Goal: Use online tool/utility: Use online tool/utility

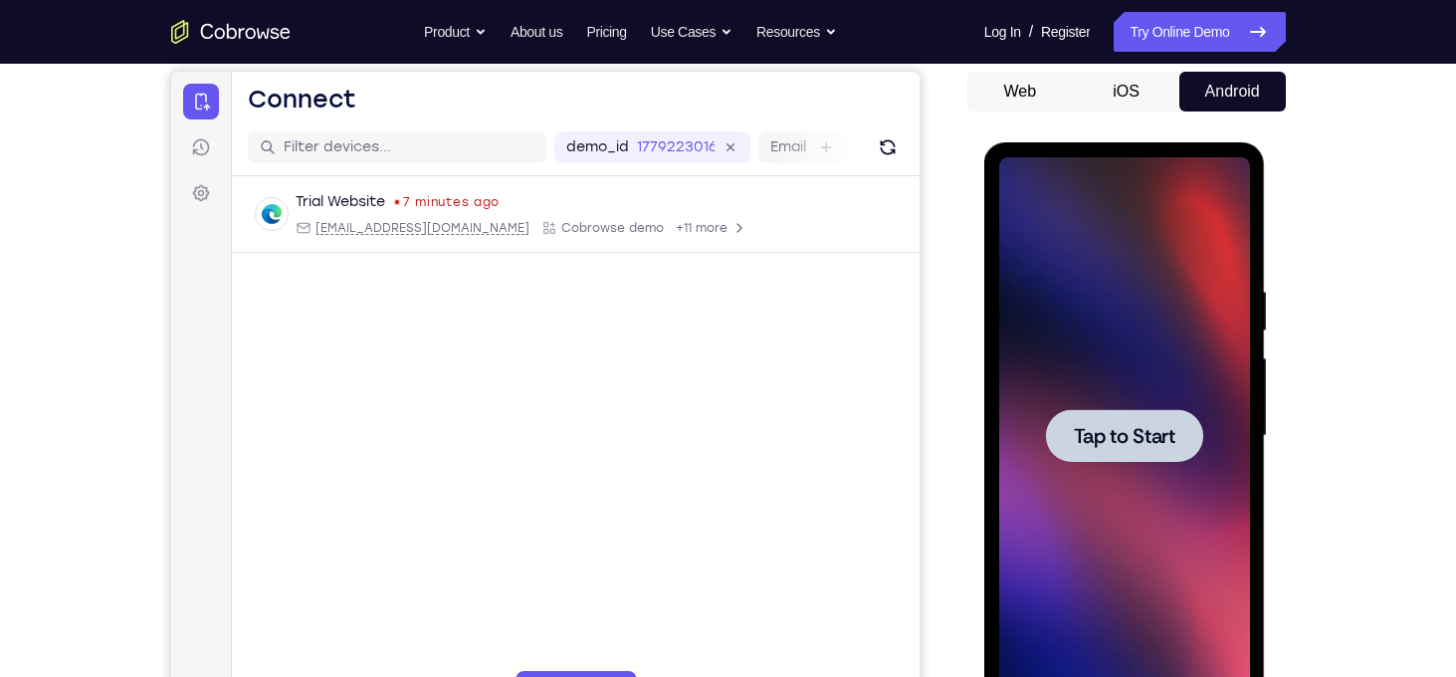
click at [1080, 470] on div at bounding box center [1124, 435] width 251 height 557
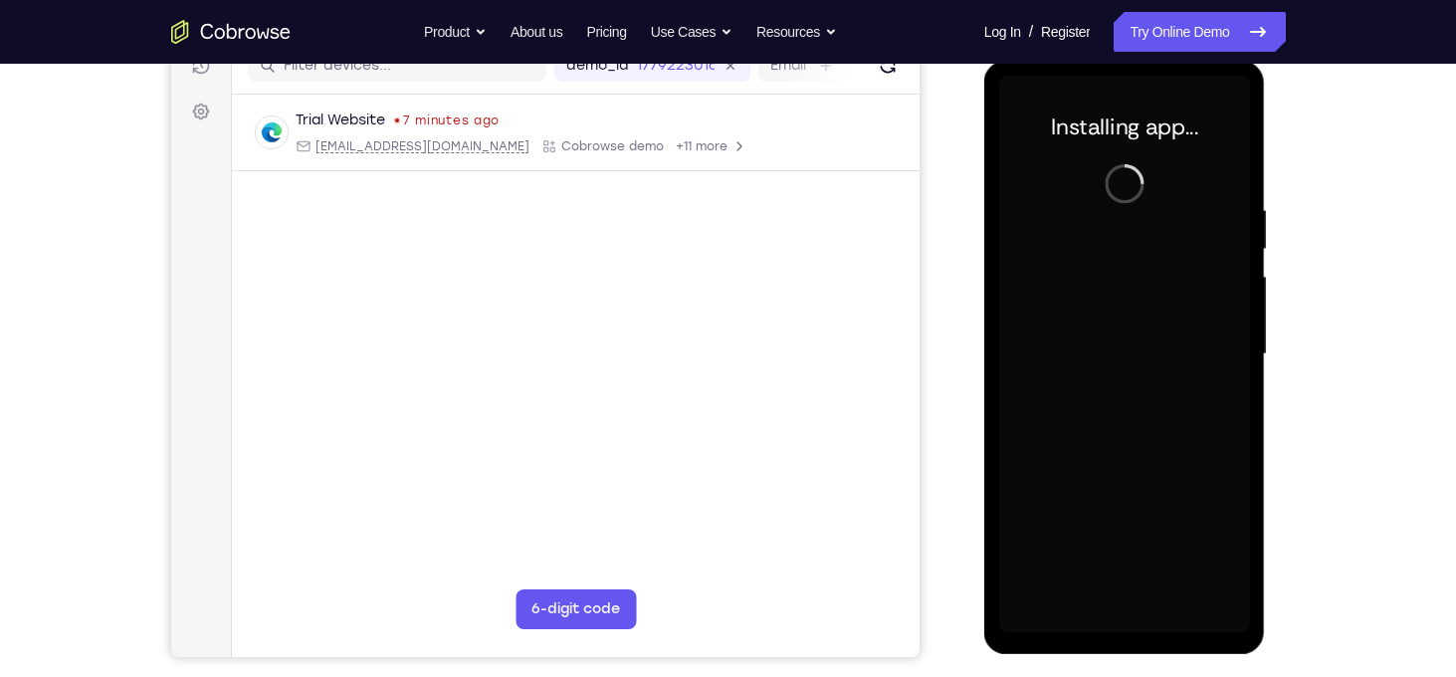
scroll to position [267, 0]
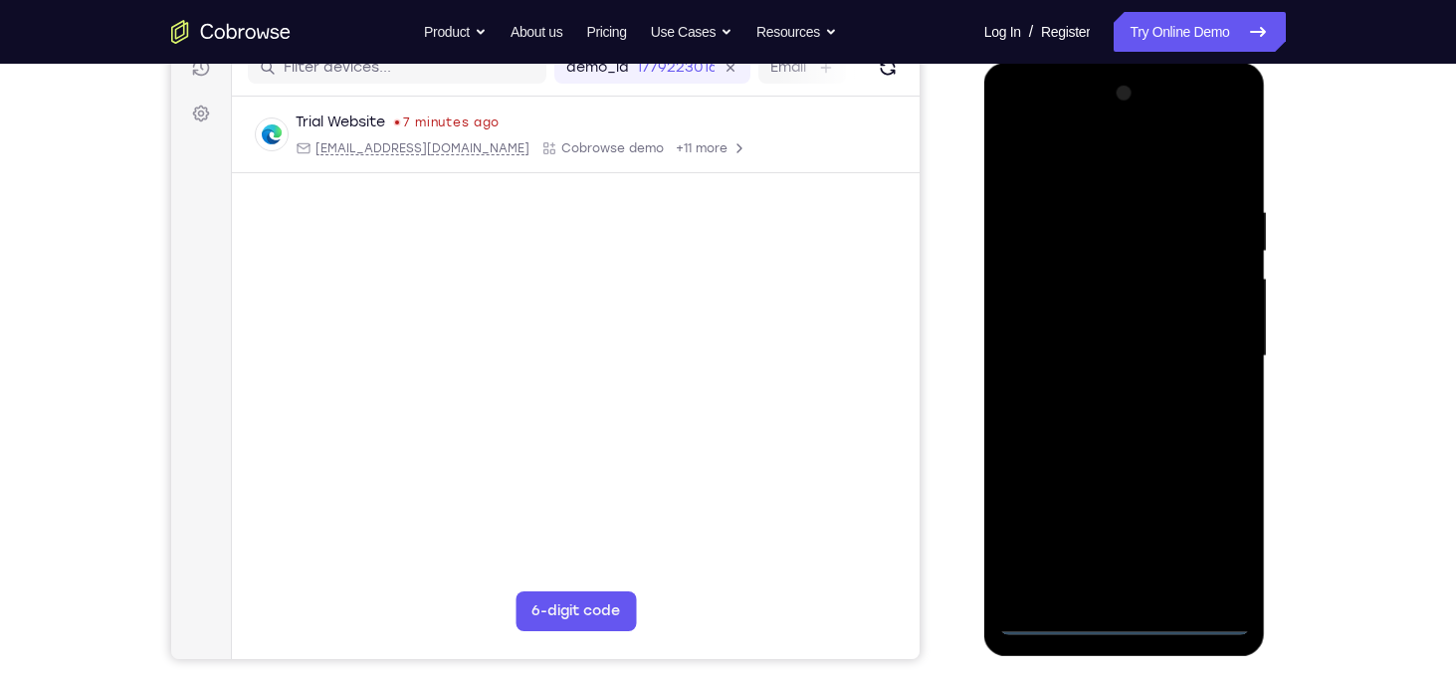
click at [1132, 612] on div at bounding box center [1124, 356] width 251 height 557
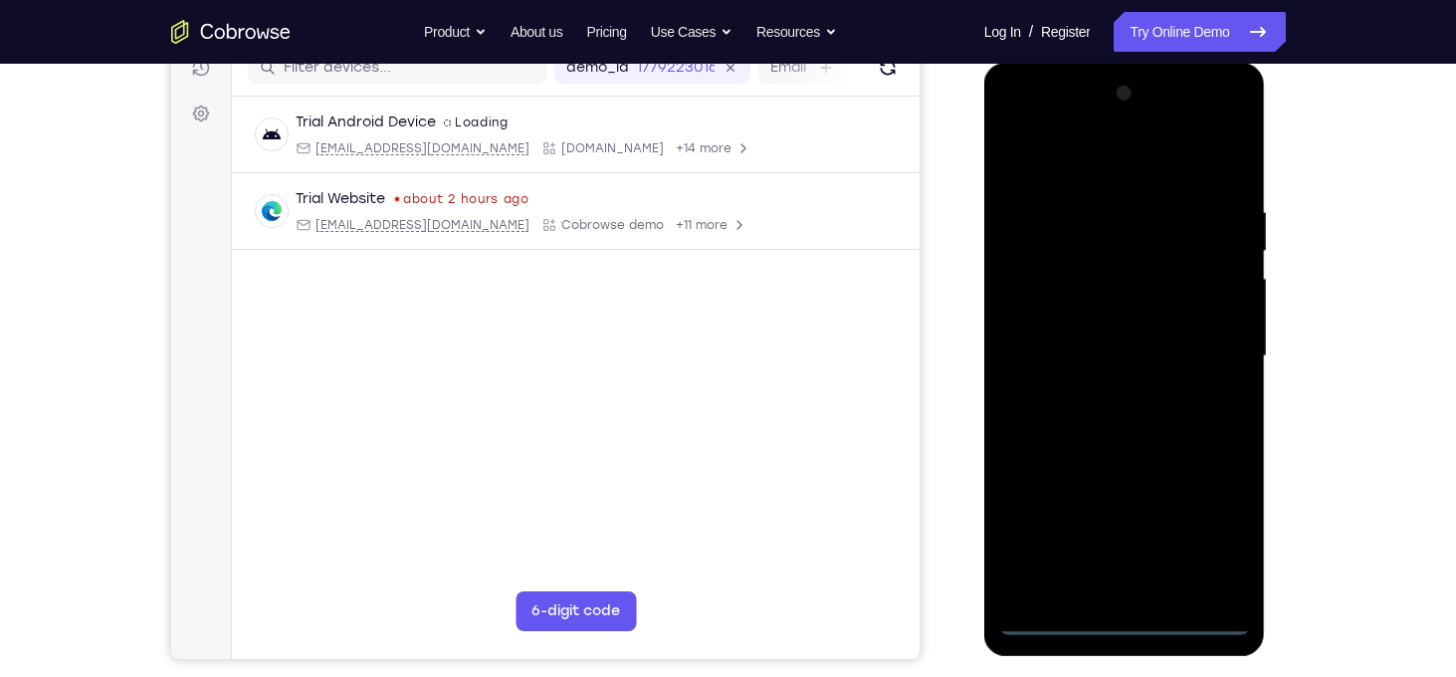
click at [1129, 616] on div at bounding box center [1124, 356] width 251 height 557
click at [1197, 525] on div at bounding box center [1124, 356] width 251 height 557
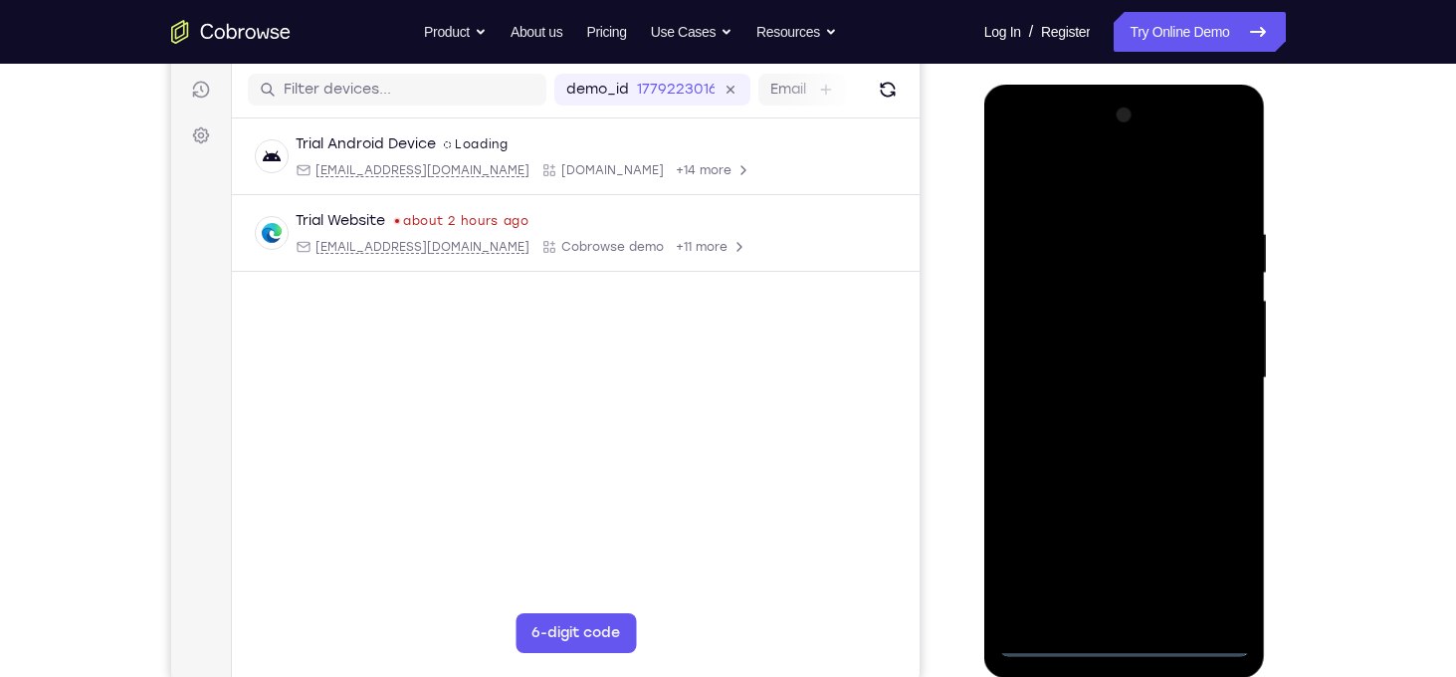
scroll to position [243, 0]
click at [1101, 191] on div at bounding box center [1124, 380] width 251 height 557
click at [1198, 375] on div at bounding box center [1124, 380] width 251 height 557
click at [1099, 424] on div at bounding box center [1124, 380] width 251 height 557
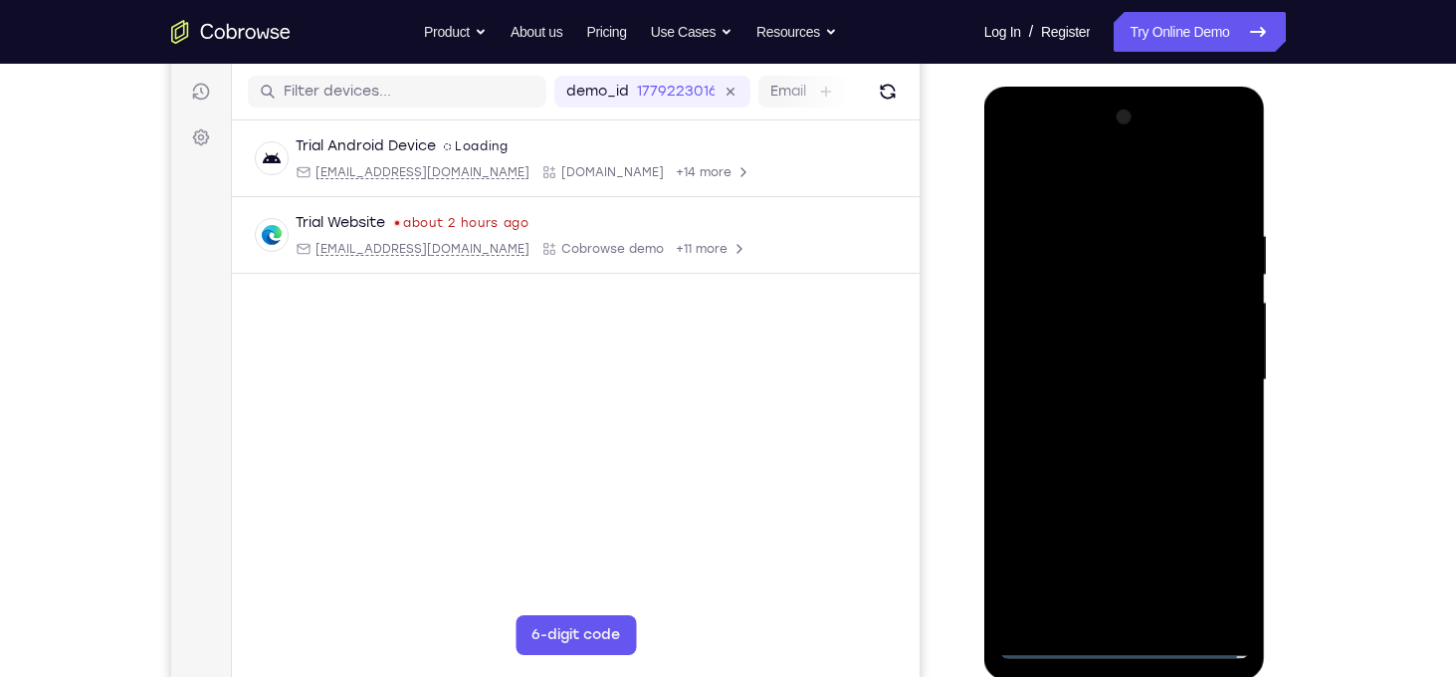
click at [1153, 357] on div at bounding box center [1124, 380] width 251 height 557
click at [1122, 345] on div at bounding box center [1124, 380] width 251 height 557
click at [1140, 377] on div at bounding box center [1124, 380] width 251 height 557
click at [1128, 445] on div at bounding box center [1124, 380] width 251 height 557
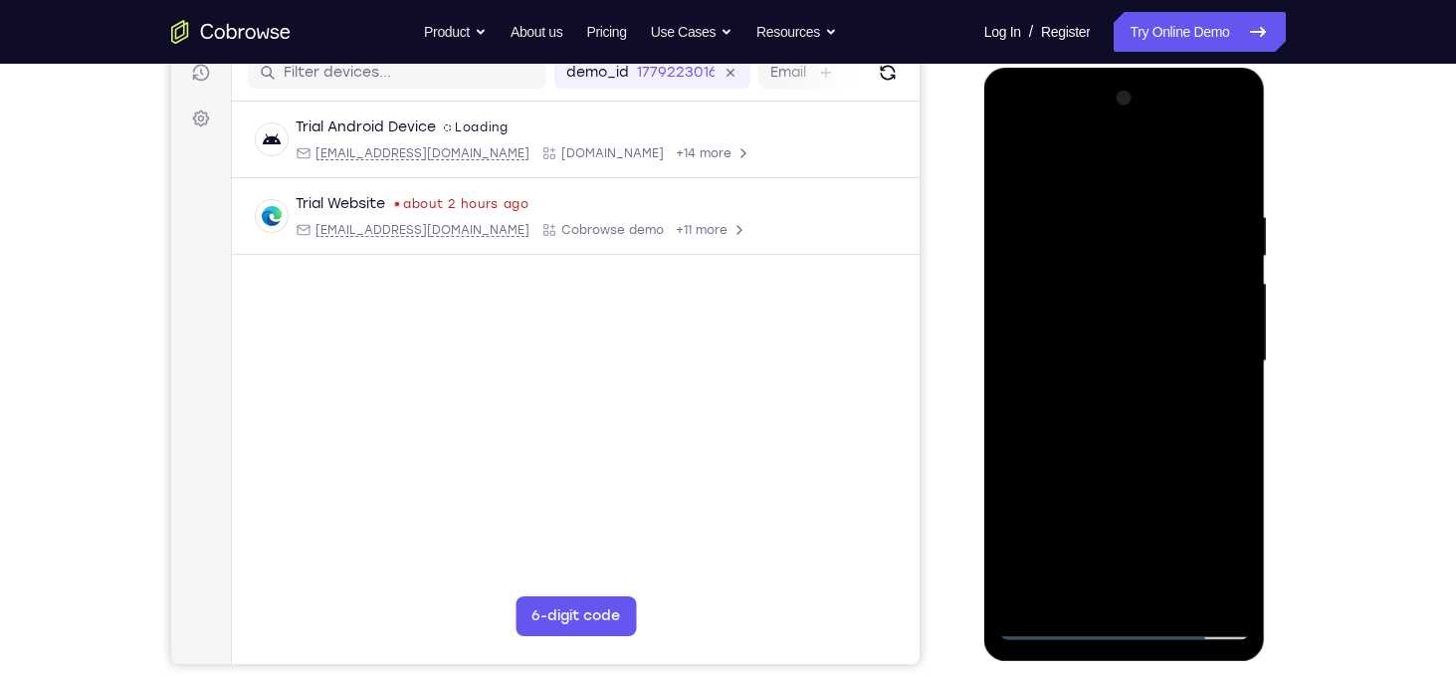
scroll to position [274, 0]
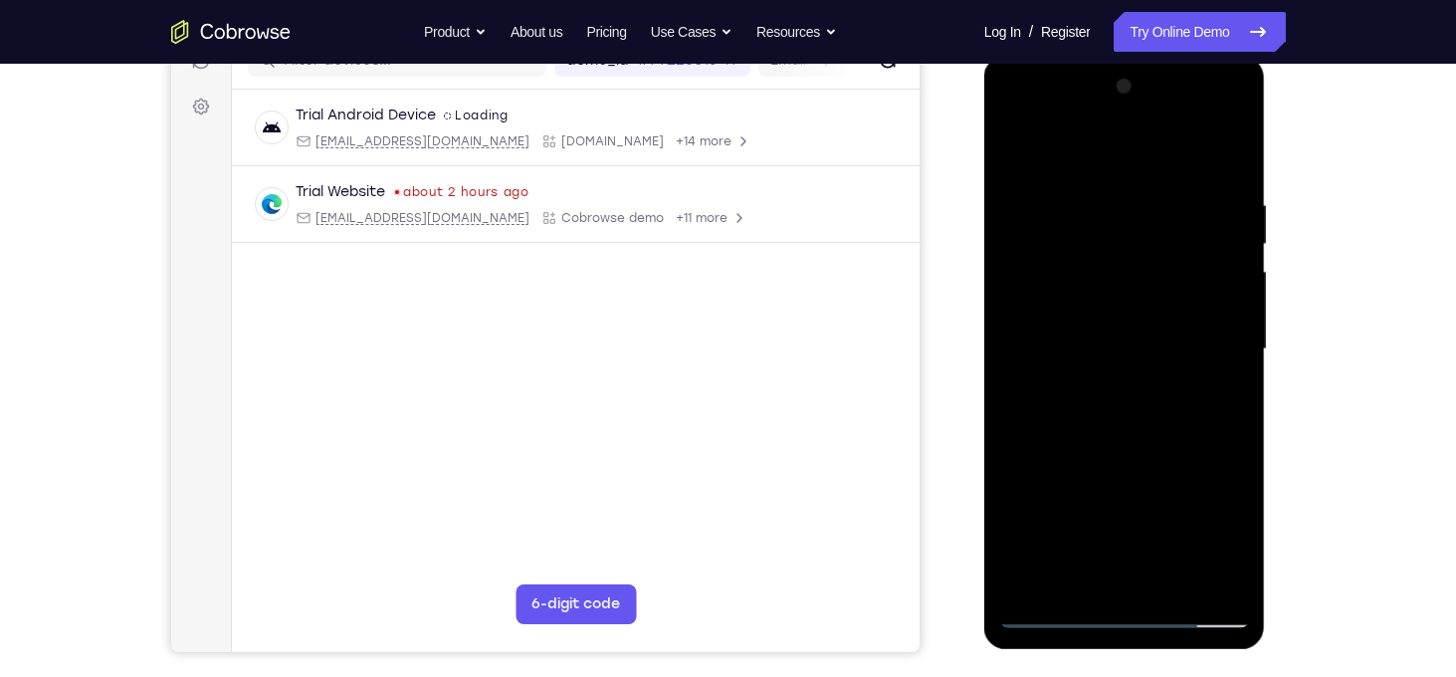
click at [1224, 174] on div at bounding box center [1124, 349] width 251 height 557
drag, startPoint x: 1134, startPoint y: 400, endPoint x: 1140, endPoint y: 299, distance: 101.7
click at [1140, 299] on div at bounding box center [1124, 349] width 251 height 557
drag, startPoint x: 1140, startPoint y: 229, endPoint x: 1128, endPoint y: 170, distance: 59.9
click at [1128, 170] on div at bounding box center [1124, 349] width 251 height 557
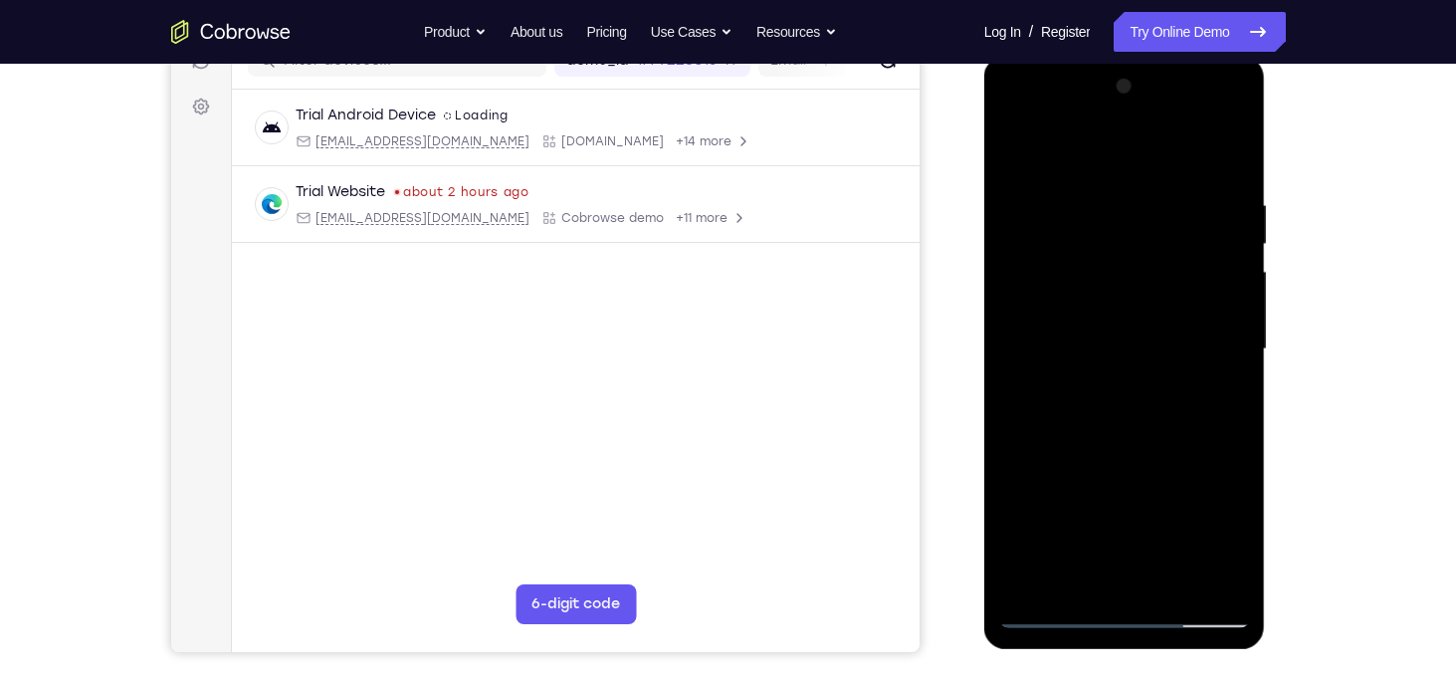
drag, startPoint x: 1147, startPoint y: 469, endPoint x: 1162, endPoint y: 155, distance: 313.9
click at [1162, 155] on div at bounding box center [1124, 349] width 251 height 557
drag, startPoint x: 1135, startPoint y: 473, endPoint x: 1128, endPoint y: 172, distance: 300.7
click at [1128, 172] on div at bounding box center [1124, 349] width 251 height 557
click at [1132, 422] on div at bounding box center [1124, 349] width 251 height 557
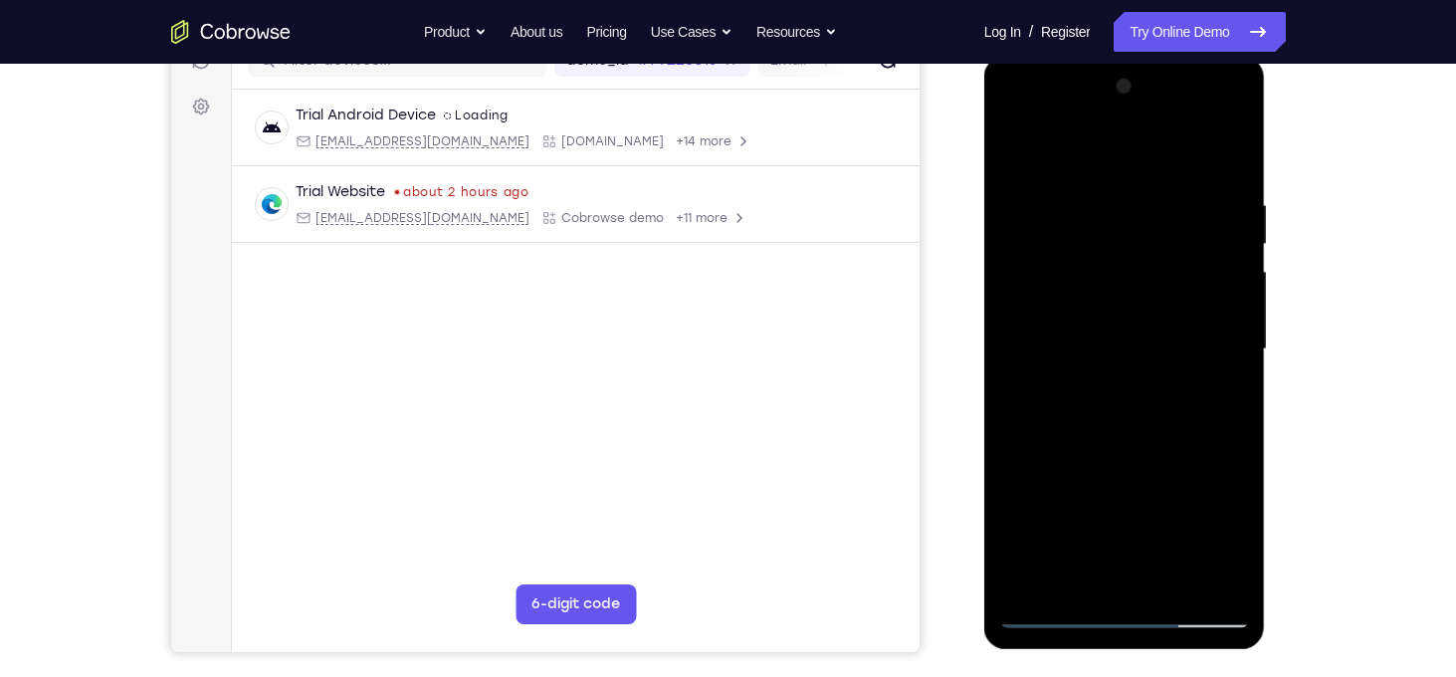
click at [1132, 422] on div at bounding box center [1124, 349] width 251 height 557
drag, startPoint x: 1137, startPoint y: 499, endPoint x: 1114, endPoint y: 163, distance: 336.2
click at [1114, 163] on div at bounding box center [1124, 349] width 251 height 557
drag, startPoint x: 1106, startPoint y: 462, endPoint x: 1104, endPoint y: 350, distance: 111.5
click at [1104, 350] on div at bounding box center [1124, 349] width 251 height 557
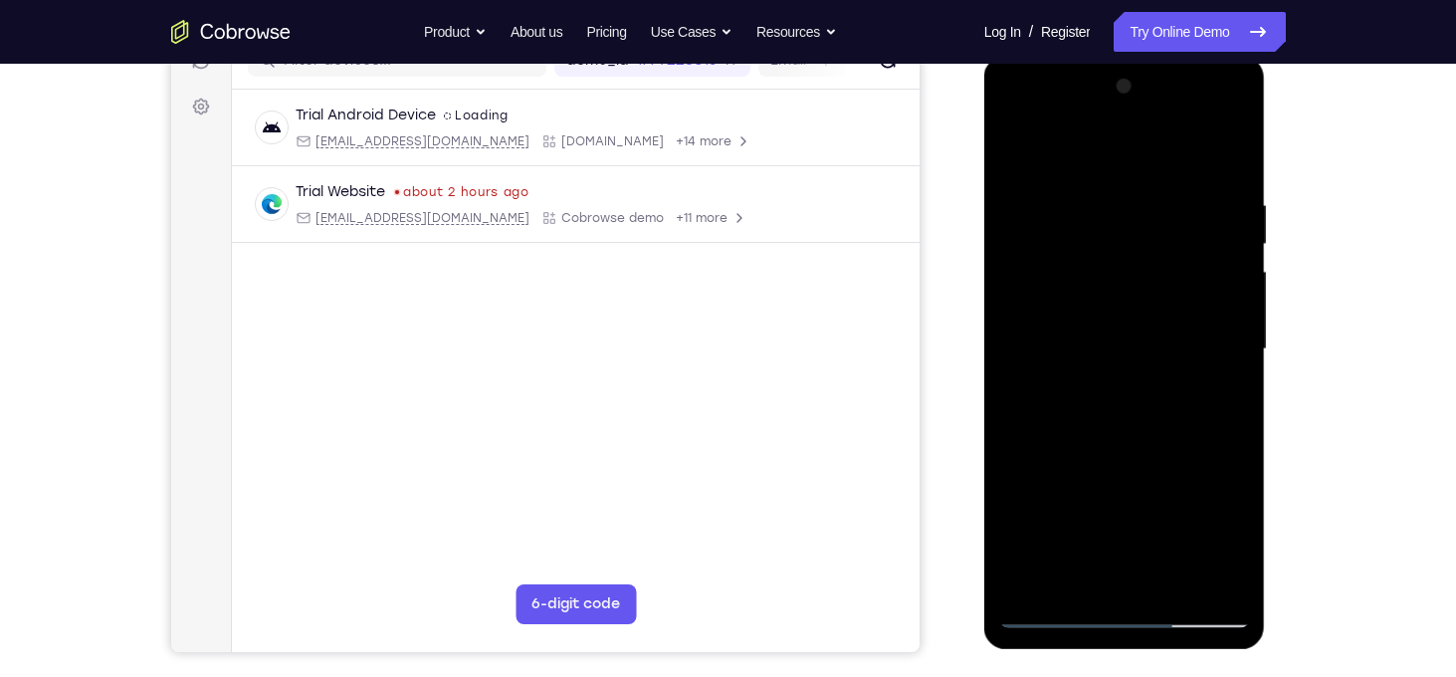
click at [1113, 348] on div at bounding box center [1124, 349] width 251 height 557
click at [1247, 398] on div at bounding box center [1124, 349] width 251 height 557
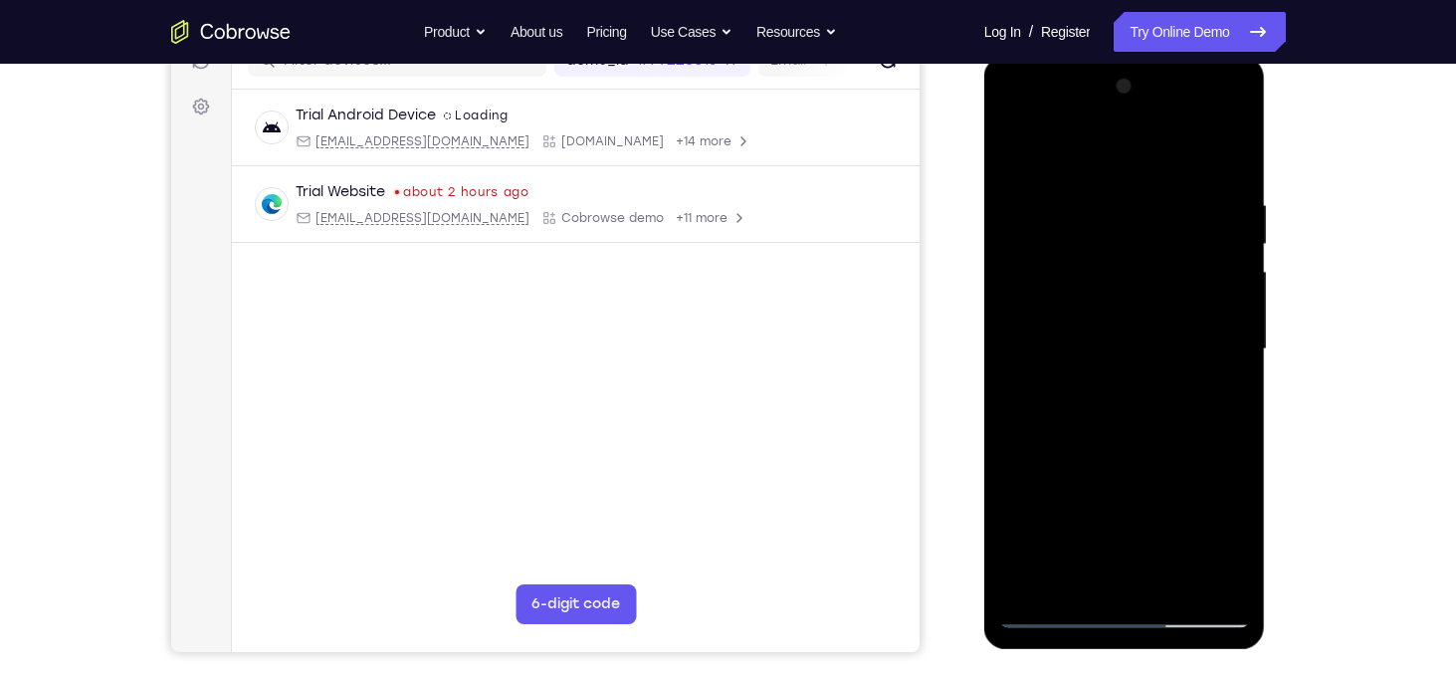
drag, startPoint x: 1078, startPoint y: 491, endPoint x: 1108, endPoint y: 154, distance: 337.7
click at [1108, 154] on div at bounding box center [1124, 349] width 251 height 557
drag, startPoint x: 1144, startPoint y: 468, endPoint x: 1157, endPoint y: 166, distance: 301.9
click at [1157, 166] on div at bounding box center [1124, 349] width 251 height 557
drag, startPoint x: 1145, startPoint y: 493, endPoint x: 1204, endPoint y: 190, distance: 308.4
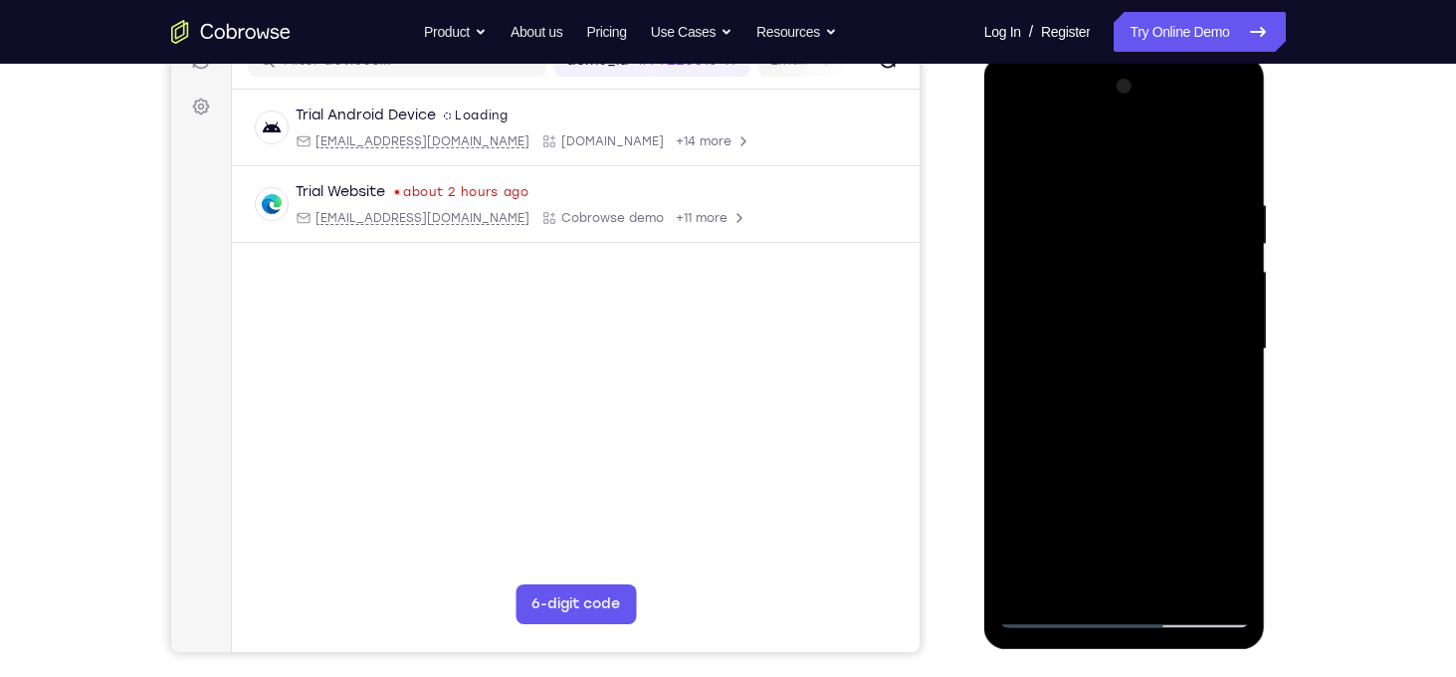
click at [1204, 190] on div at bounding box center [1124, 349] width 251 height 557
drag, startPoint x: 1163, startPoint y: 487, endPoint x: 1099, endPoint y: 203, distance: 290.7
click at [1099, 203] on div at bounding box center [1124, 349] width 251 height 557
click at [1176, 582] on div at bounding box center [1124, 349] width 251 height 557
click at [1116, 462] on div at bounding box center [1124, 349] width 251 height 557
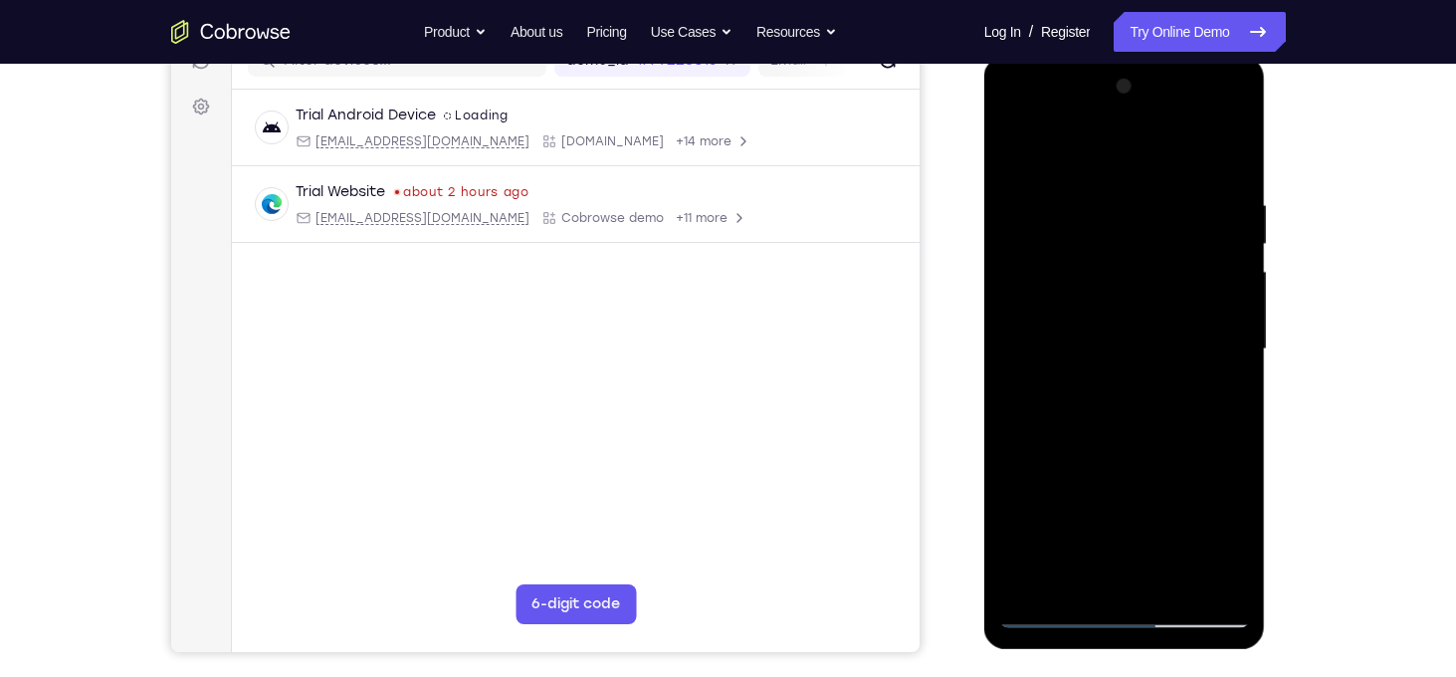
click at [1060, 612] on div at bounding box center [1124, 349] width 251 height 557
click at [1221, 582] on div at bounding box center [1124, 349] width 251 height 557
click at [1056, 469] on div at bounding box center [1124, 349] width 251 height 557
click at [1235, 289] on div at bounding box center [1124, 349] width 251 height 557
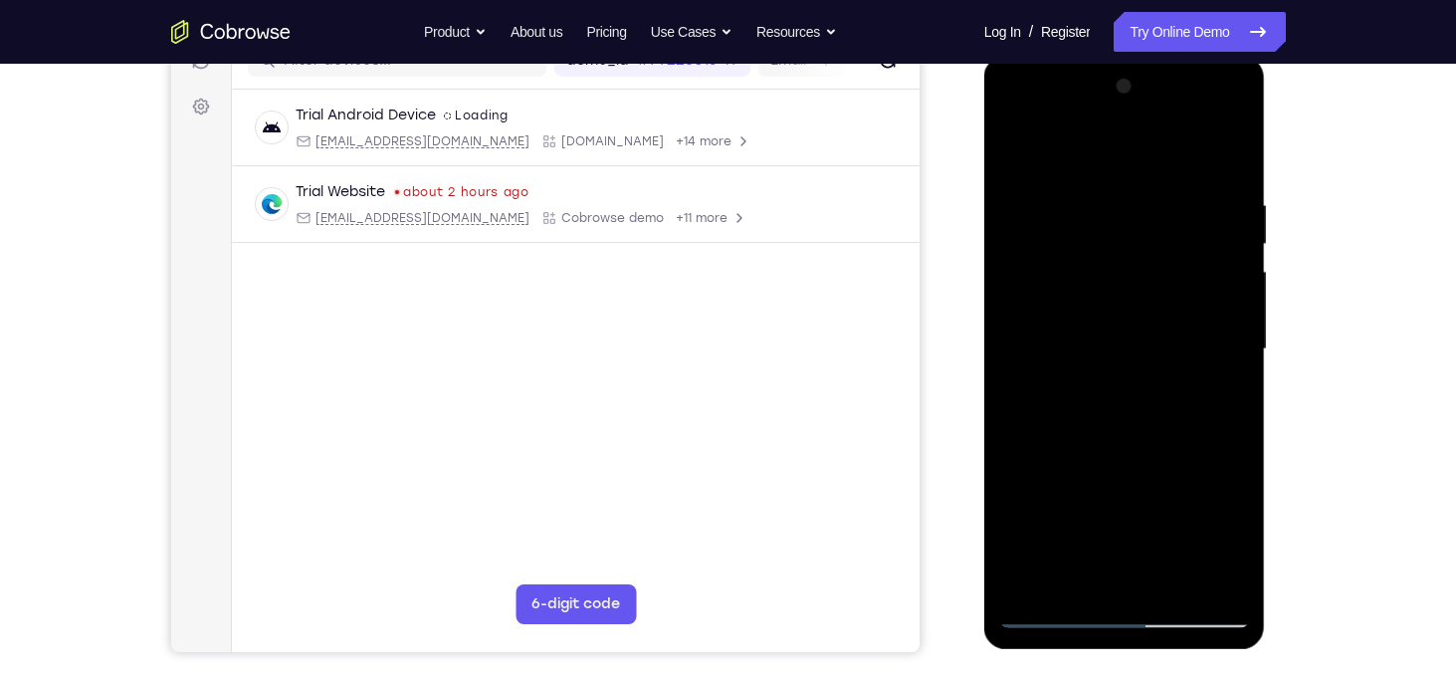
click at [1235, 289] on div at bounding box center [1124, 349] width 251 height 557
click at [1020, 151] on div at bounding box center [1124, 349] width 251 height 557
drag, startPoint x: 1141, startPoint y: 479, endPoint x: 1152, endPoint y: 255, distance: 224.2
click at [1152, 255] on div at bounding box center [1124, 349] width 251 height 557
click at [1048, 282] on div at bounding box center [1124, 349] width 251 height 557
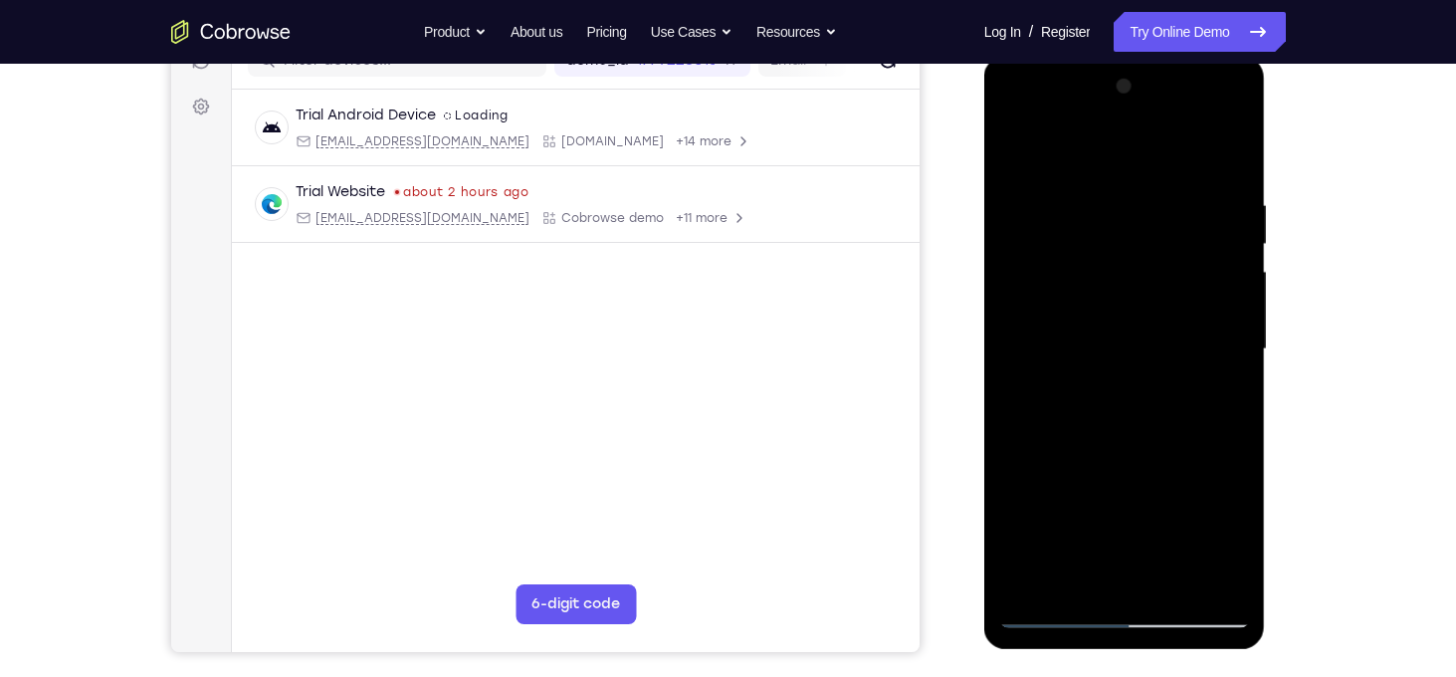
drag, startPoint x: 1166, startPoint y: 213, endPoint x: 1166, endPoint y: 290, distance: 76.6
click at [1166, 290] on div at bounding box center [1124, 349] width 251 height 557
click at [1012, 145] on div at bounding box center [1124, 349] width 251 height 557
click at [1020, 577] on div at bounding box center [1124, 349] width 251 height 557
drag, startPoint x: 1105, startPoint y: 215, endPoint x: 1094, endPoint y: 459, distance: 244.1
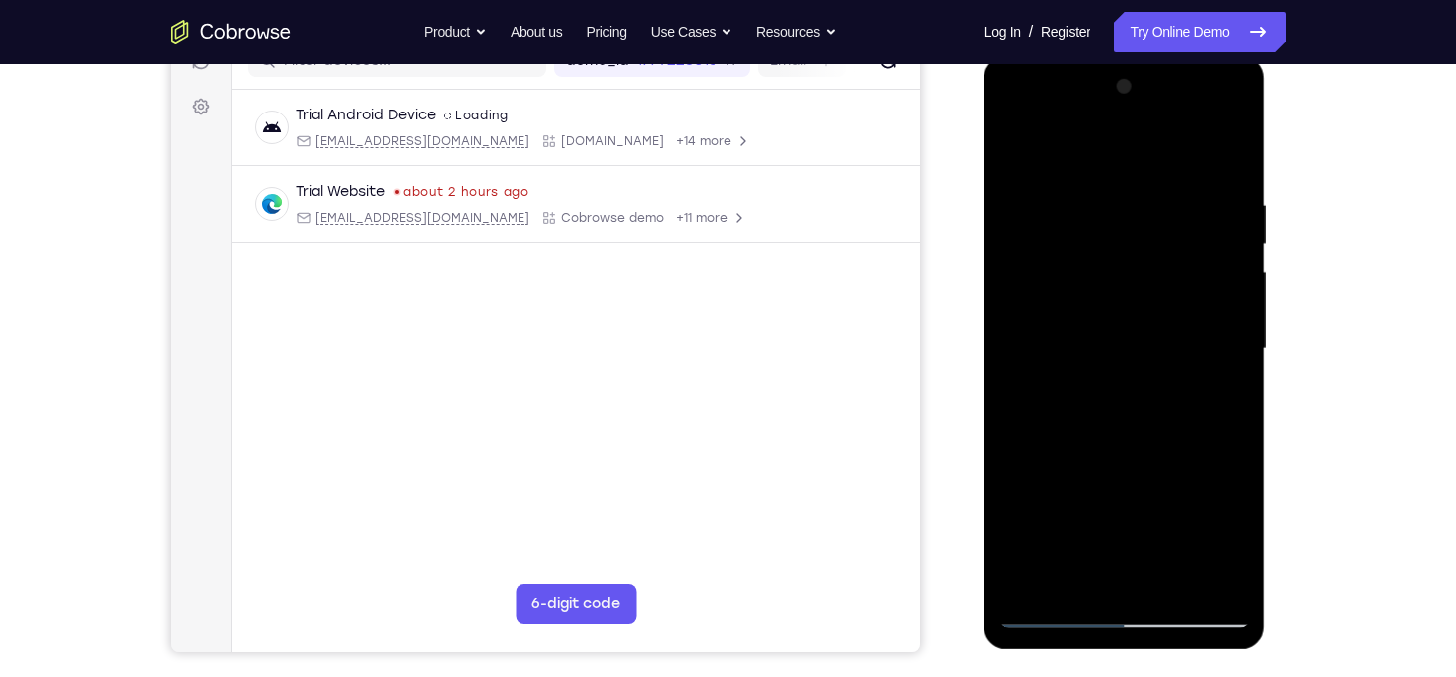
click at [1094, 459] on div at bounding box center [1124, 349] width 251 height 557
drag, startPoint x: 1125, startPoint y: 229, endPoint x: 1119, endPoint y: 295, distance: 66.0
click at [1119, 295] on div at bounding box center [1124, 349] width 251 height 557
click at [1088, 192] on div at bounding box center [1124, 349] width 251 height 557
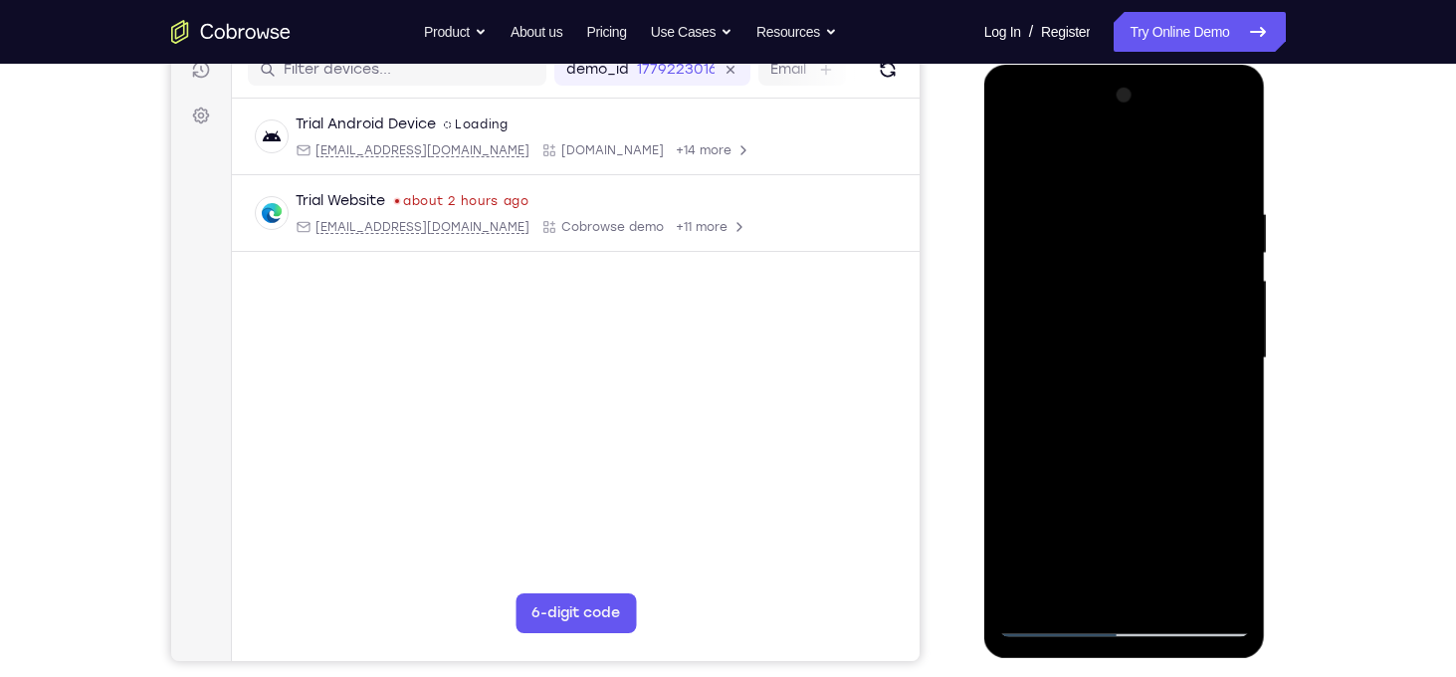
scroll to position [263, 0]
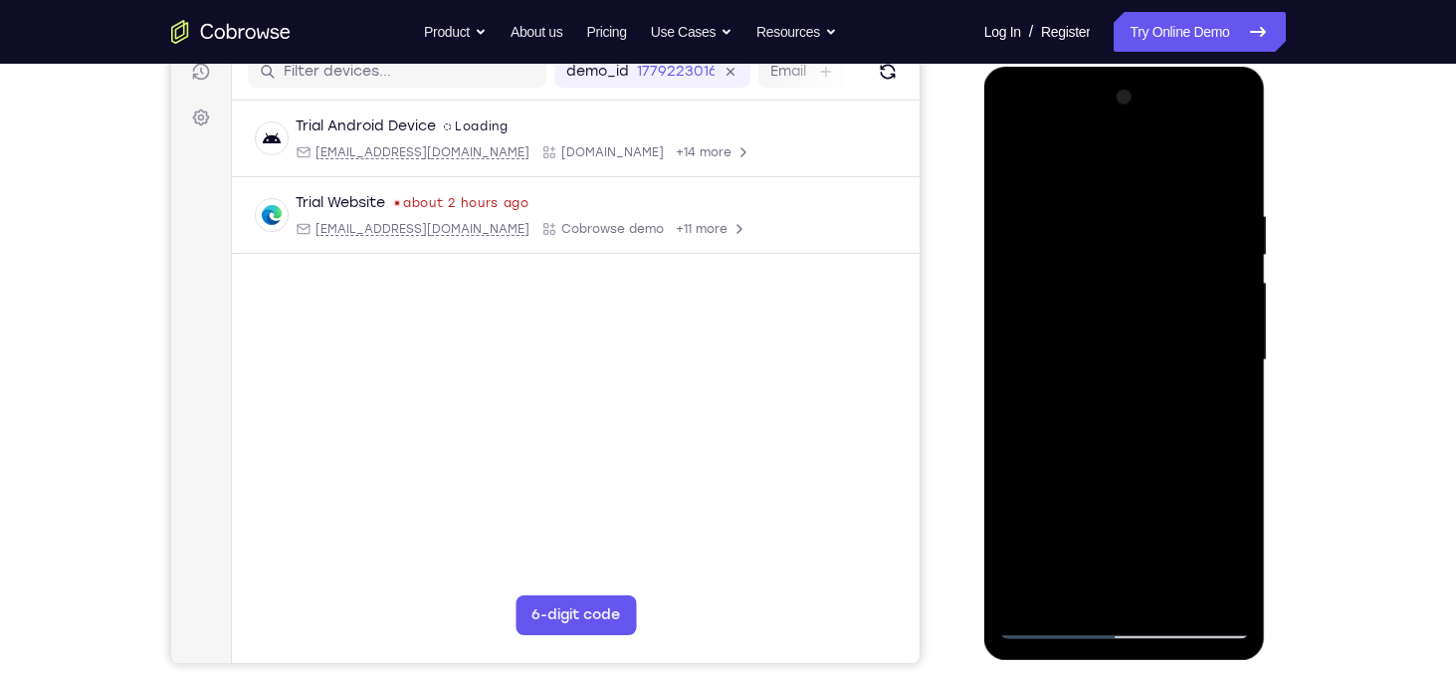
click at [1207, 311] on div at bounding box center [1124, 360] width 251 height 557
click at [1218, 326] on div at bounding box center [1124, 360] width 251 height 557
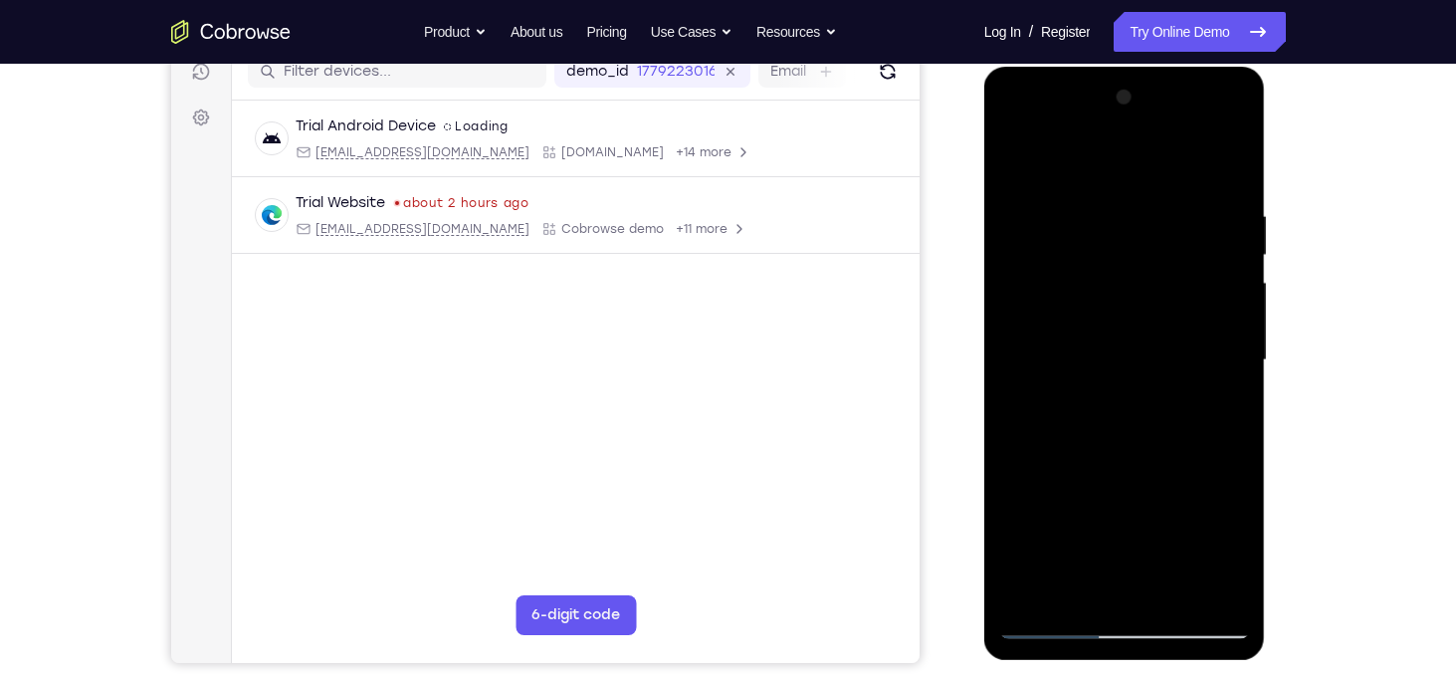
click at [1218, 326] on div at bounding box center [1124, 360] width 251 height 557
click at [1222, 271] on div at bounding box center [1124, 360] width 251 height 557
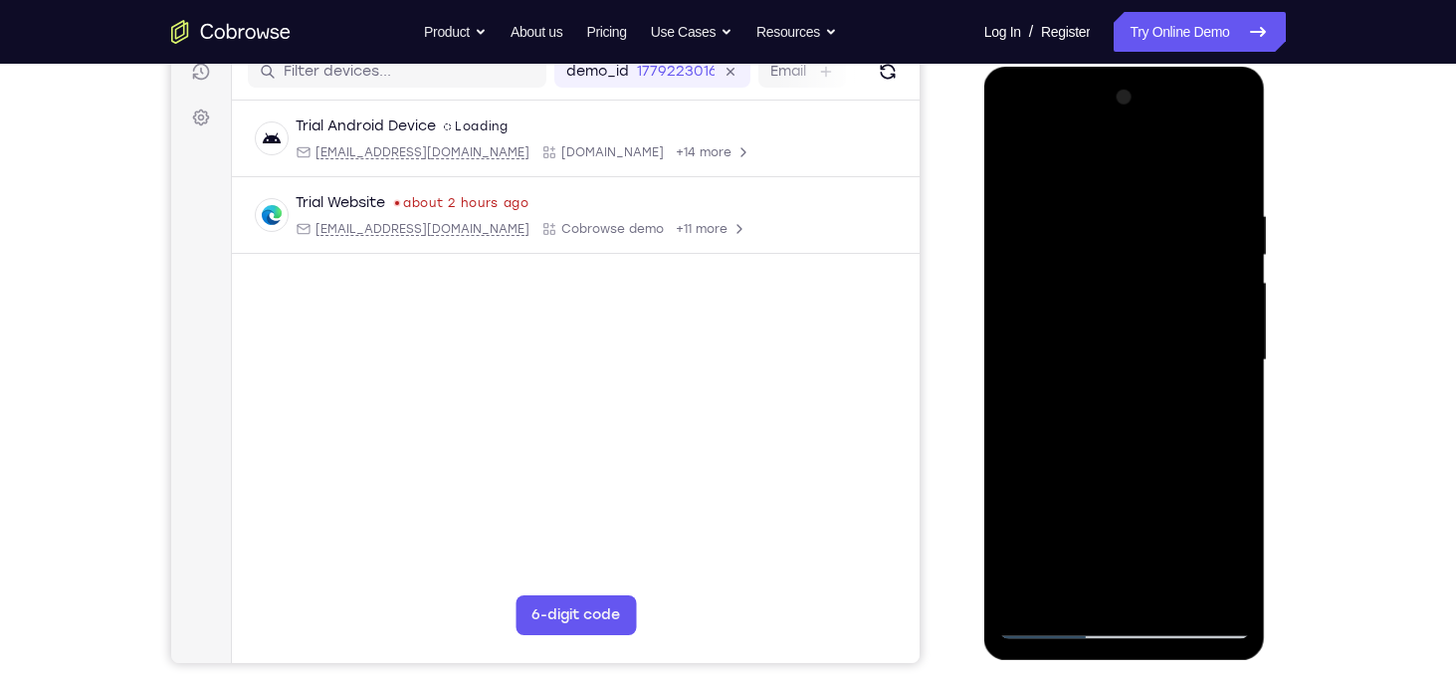
click at [1222, 271] on div at bounding box center [1124, 360] width 251 height 557
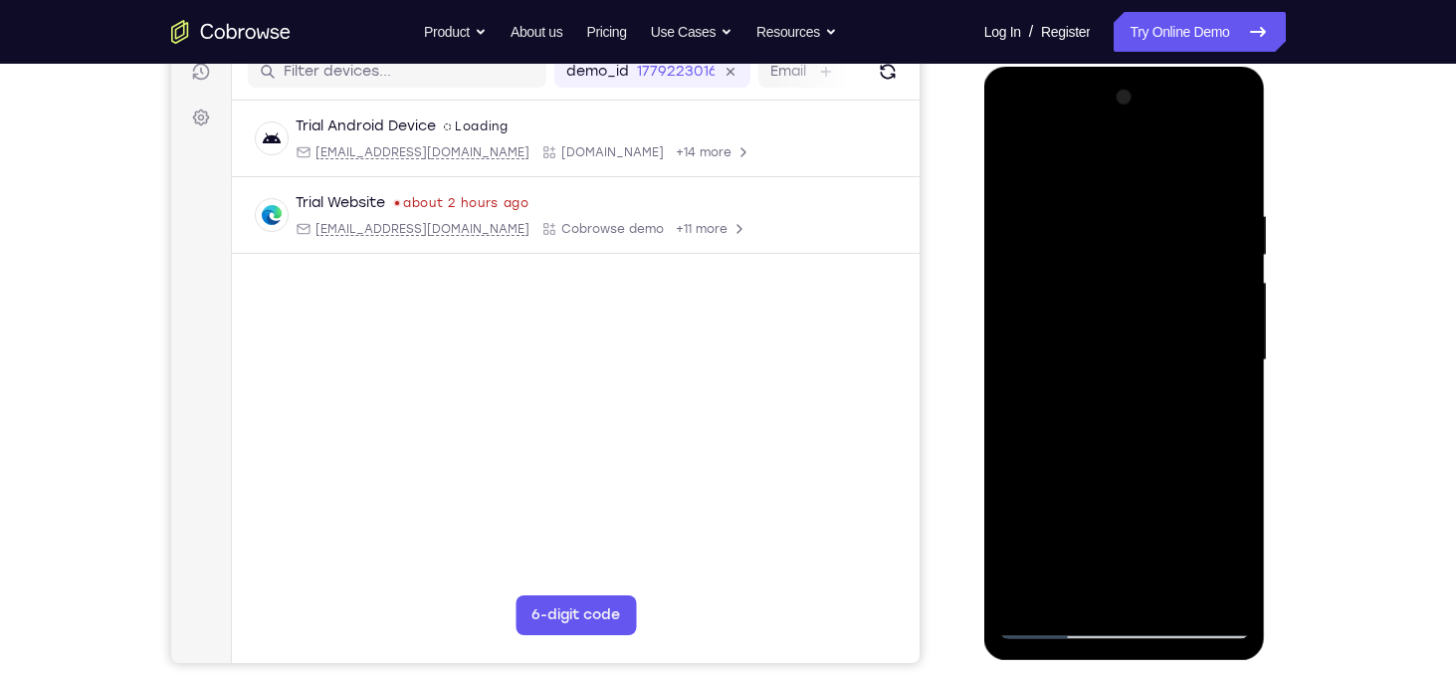
click at [1222, 271] on div at bounding box center [1124, 360] width 251 height 557
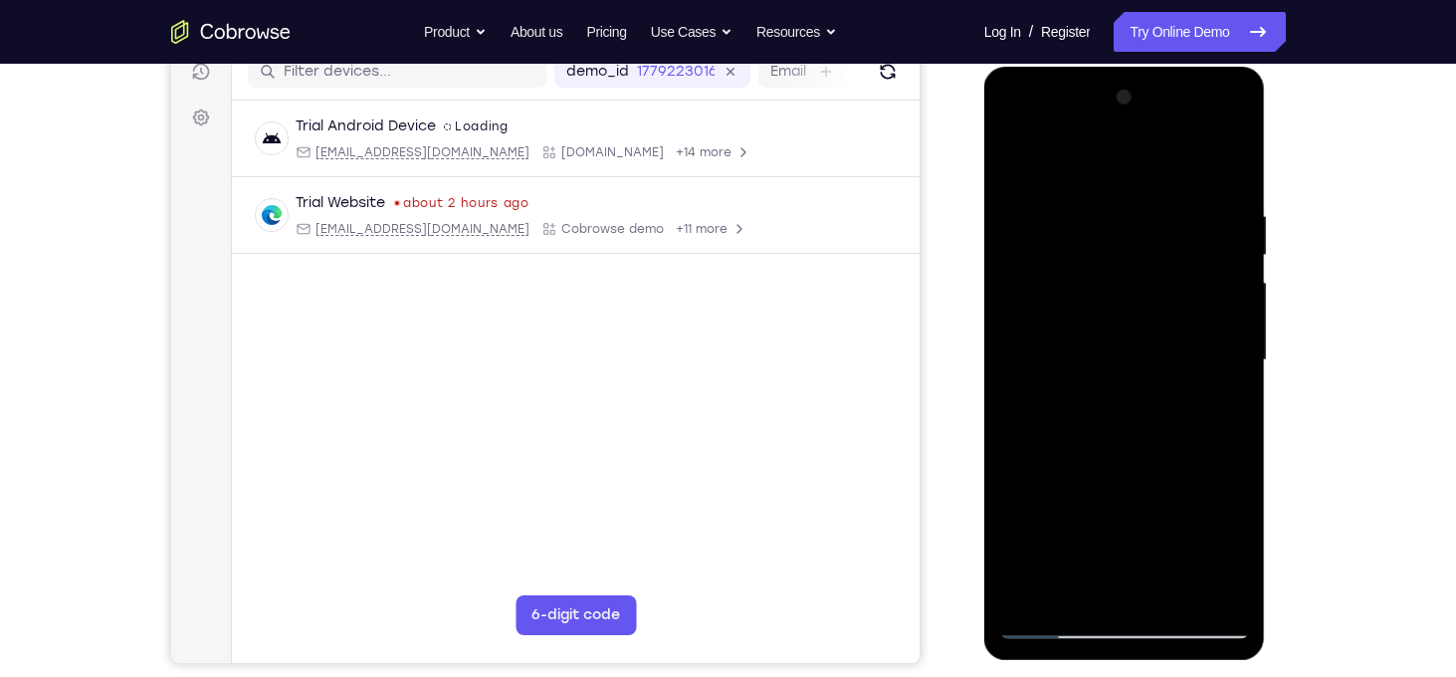
click at [1222, 271] on div at bounding box center [1124, 360] width 251 height 557
click at [1224, 163] on div at bounding box center [1124, 360] width 251 height 557
drag, startPoint x: 1102, startPoint y: 200, endPoint x: 1153, endPoint y: 376, distance: 183.3
click at [1153, 376] on div at bounding box center [1124, 360] width 251 height 557
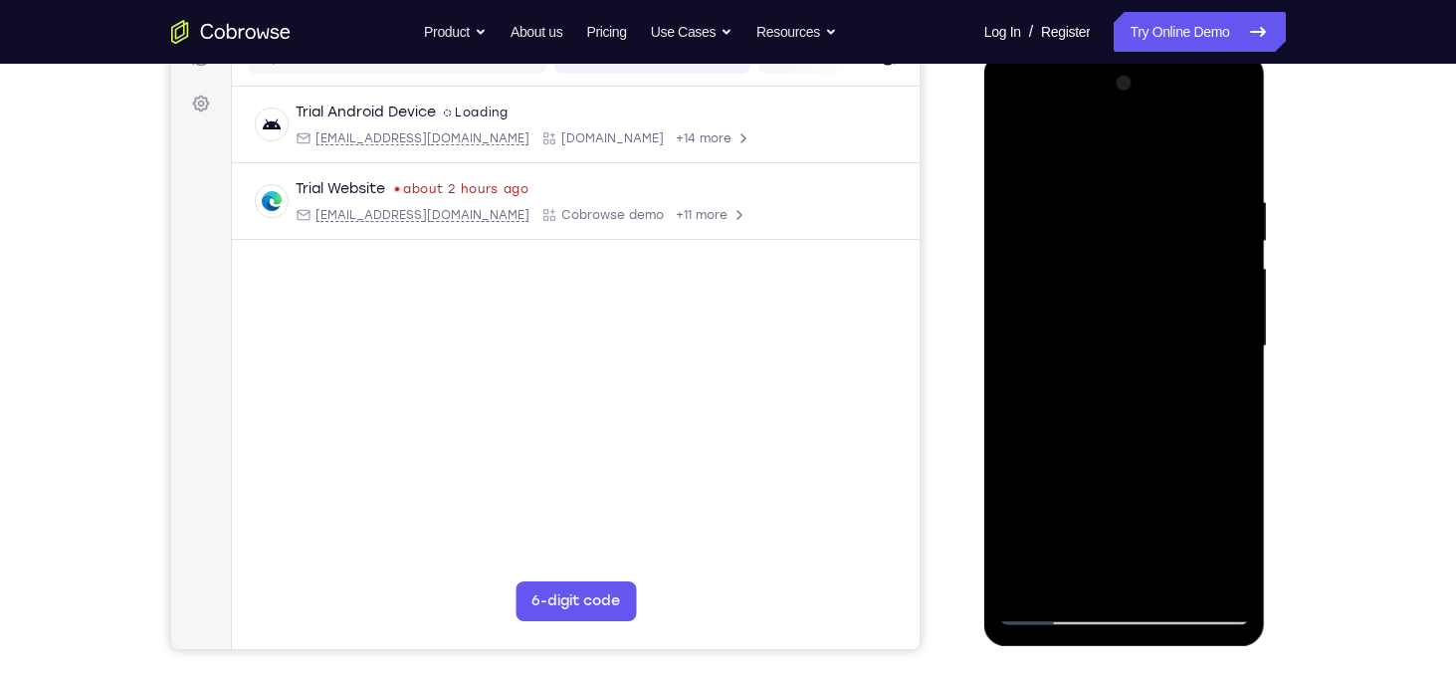
scroll to position [278, 0]
click at [1084, 207] on div at bounding box center [1124, 345] width 251 height 557
click at [1202, 271] on div at bounding box center [1124, 345] width 251 height 557
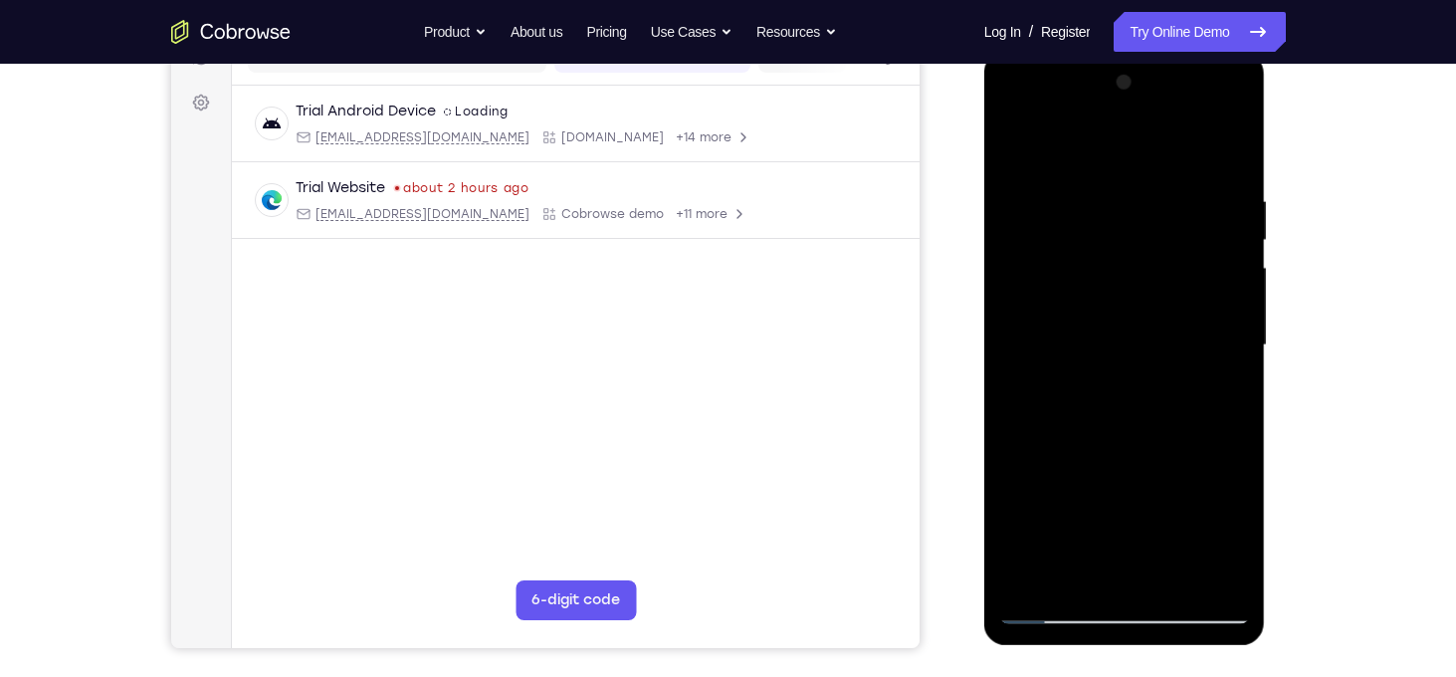
click at [1202, 271] on div at bounding box center [1124, 345] width 251 height 557
click at [1220, 160] on div at bounding box center [1124, 345] width 251 height 557
click at [1175, 573] on div at bounding box center [1124, 345] width 251 height 557
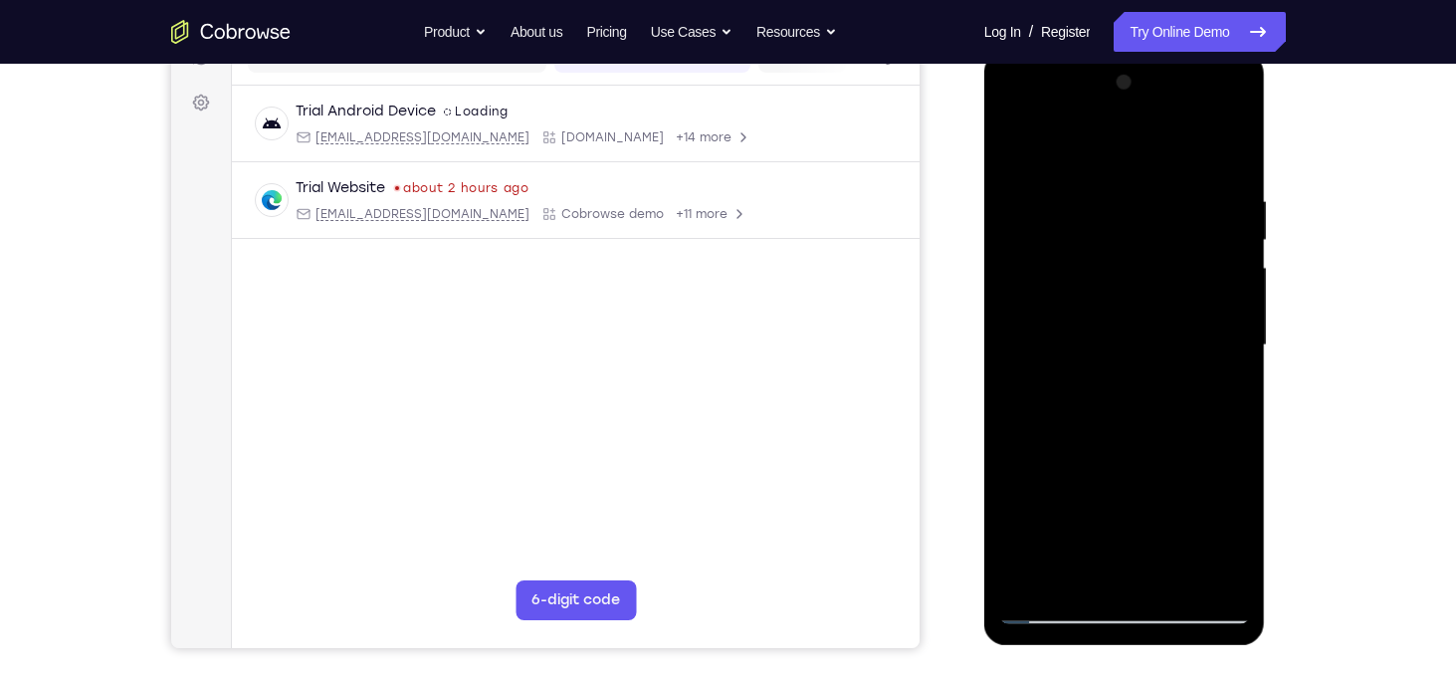
click at [1038, 215] on div at bounding box center [1124, 345] width 251 height 557
click at [1018, 140] on div at bounding box center [1124, 345] width 251 height 557
drag, startPoint x: 1126, startPoint y: 377, endPoint x: 1131, endPoint y: 266, distance: 111.6
click at [1131, 266] on div at bounding box center [1124, 345] width 251 height 557
drag, startPoint x: 1145, startPoint y: 446, endPoint x: 1096, endPoint y: 185, distance: 265.3
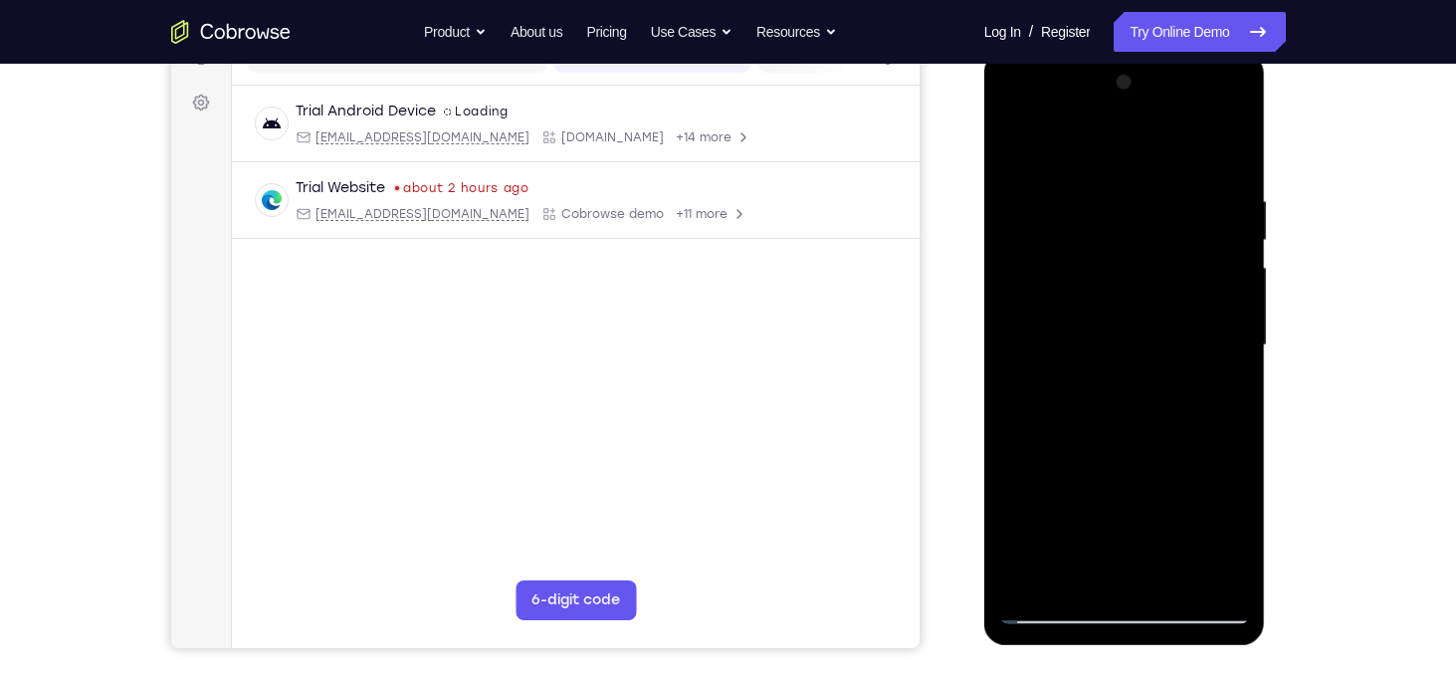
click at [1096, 185] on div at bounding box center [1124, 345] width 251 height 557
drag, startPoint x: 1133, startPoint y: 454, endPoint x: 1126, endPoint y: 282, distance: 172.3
click at [1126, 282] on div at bounding box center [1124, 345] width 251 height 557
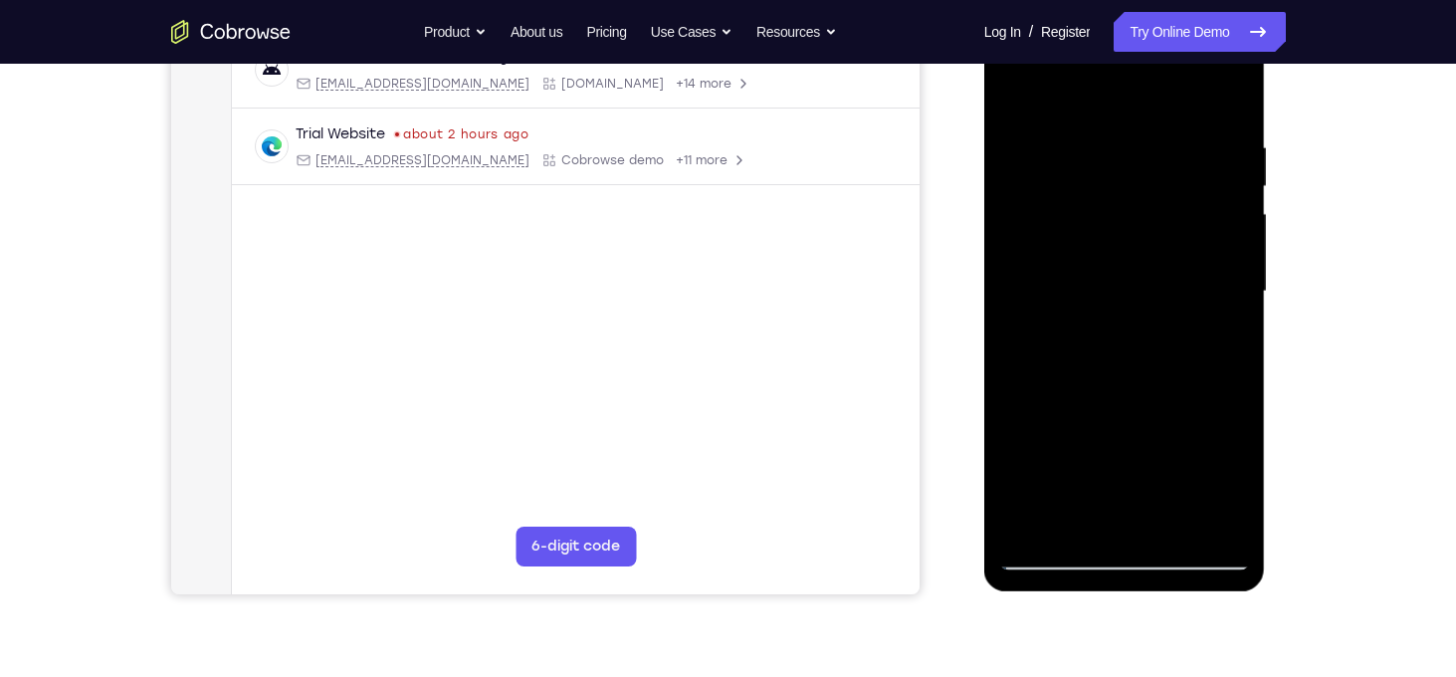
scroll to position [333, 0]
